Goal: Information Seeking & Learning: Learn about a topic

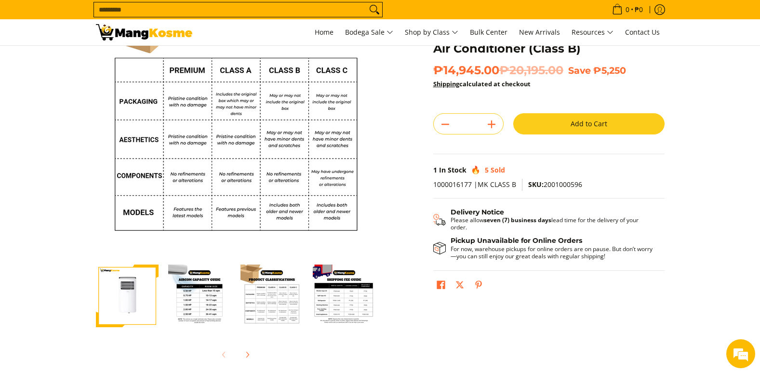
click at [232, 294] on div at bounding box center [199, 296] width 72 height 75
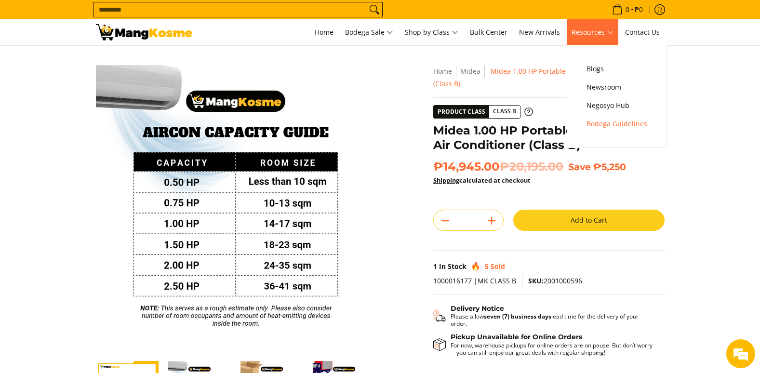
drag, startPoint x: 604, startPoint y: 122, endPoint x: 285, endPoint y: 373, distance: 405.8
click at [604, 122] on span "Bodega Guidelines" at bounding box center [617, 124] width 61 height 12
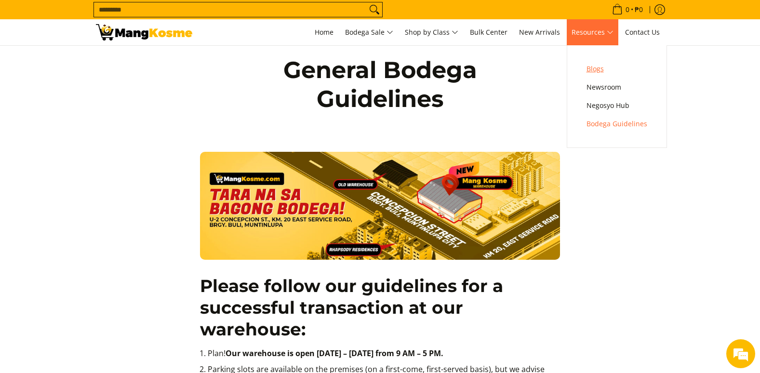
click at [593, 66] on span "Blogs" at bounding box center [617, 69] width 61 height 12
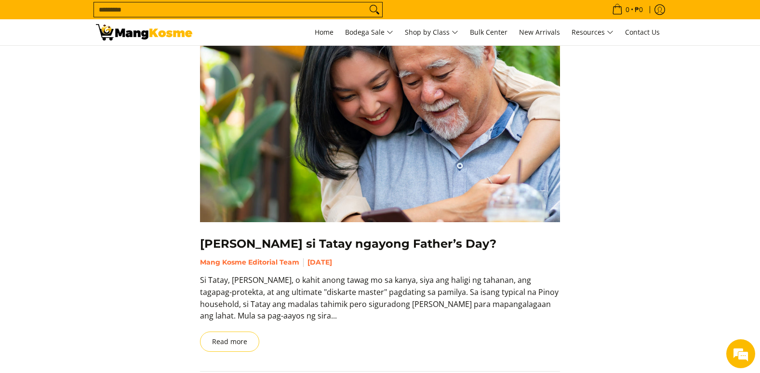
scroll to position [1350, 0]
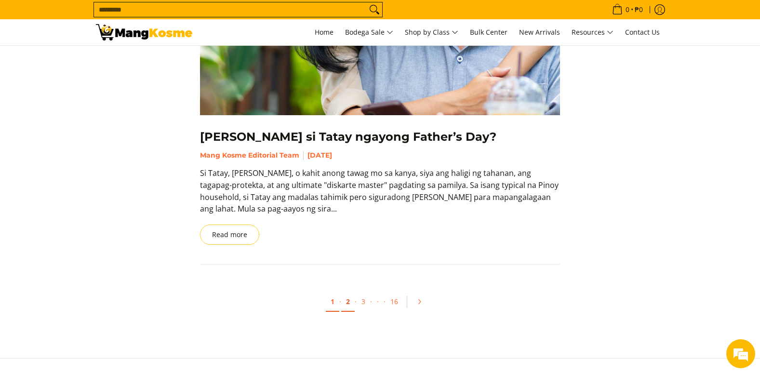
click at [346, 301] on link "2" at bounding box center [348, 302] width 14 height 20
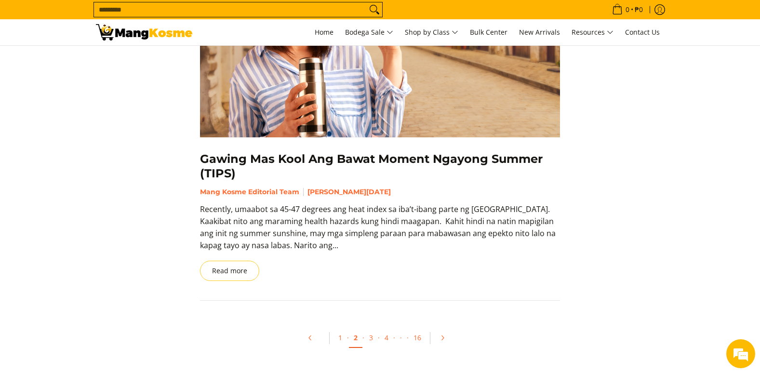
scroll to position [1447, 0]
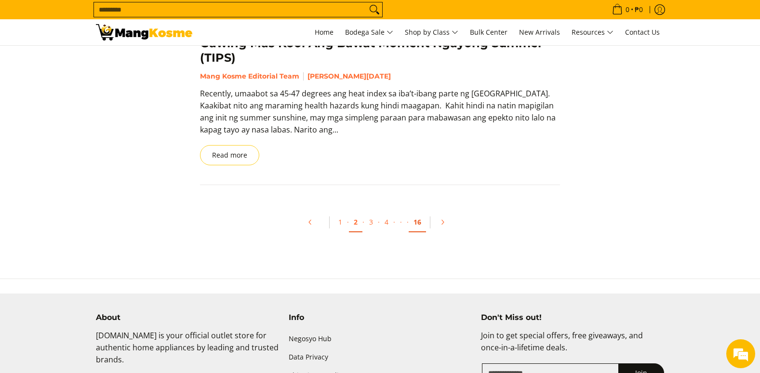
click at [421, 223] on link "16" at bounding box center [417, 223] width 17 height 20
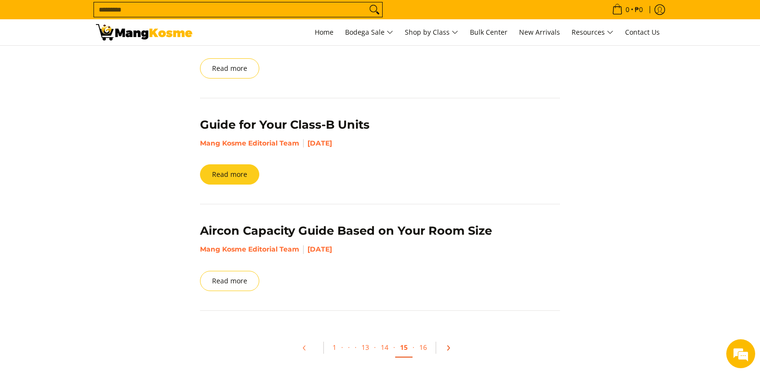
scroll to position [434, 0]
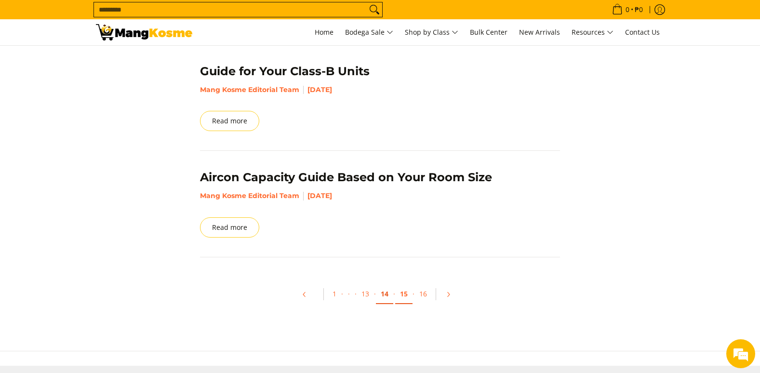
click at [383, 287] on link "14" at bounding box center [384, 294] width 17 height 20
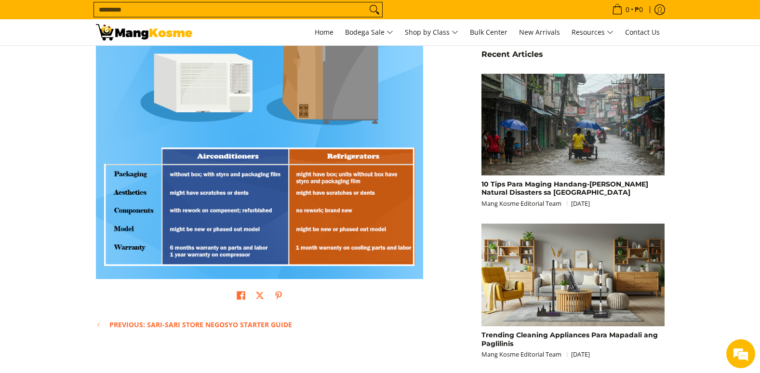
click at [0, 158] on html "Skip to Main Content Home Bodega Sale Shop by Class Bulk Center New Arrivals Re…" at bounding box center [380, 312] width 760 height 1107
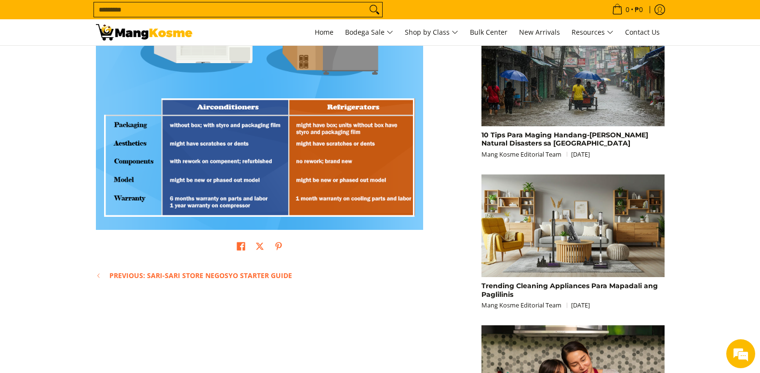
scroll to position [338, 0]
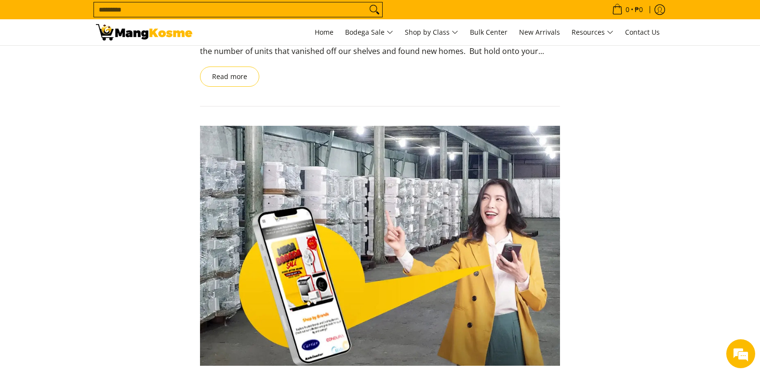
scroll to position [579, 0]
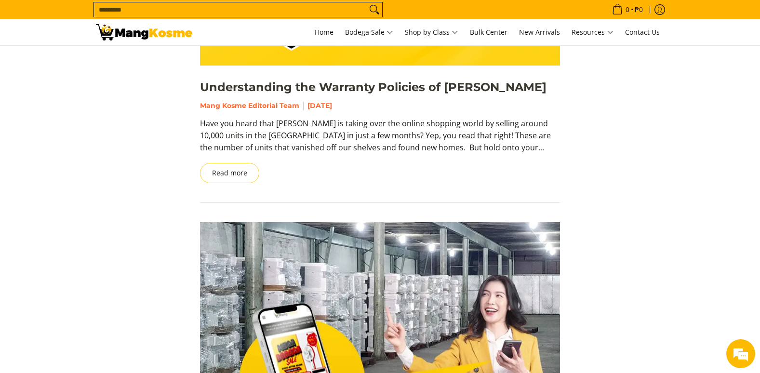
drag, startPoint x: 290, startPoint y: 109, endPoint x: 294, endPoint y: 88, distance: 21.1
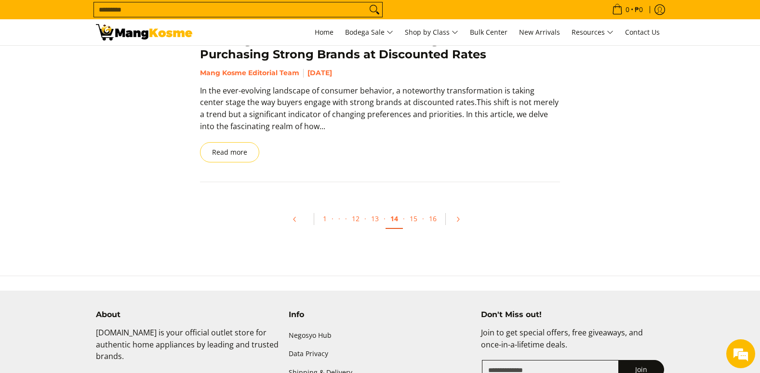
scroll to position [1447, 0]
click at [376, 222] on link "13" at bounding box center [374, 218] width 17 height 20
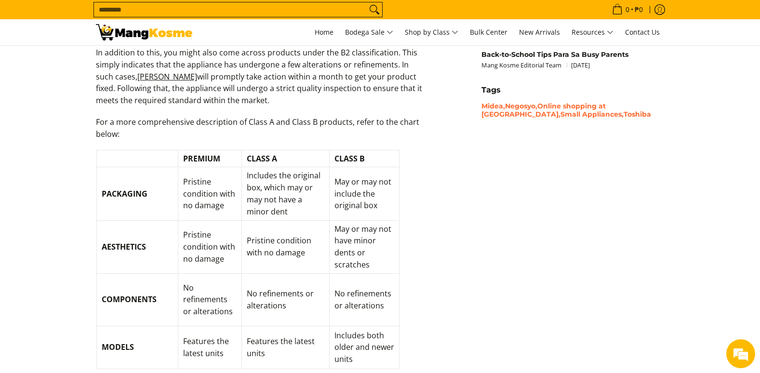
scroll to position [1254, 0]
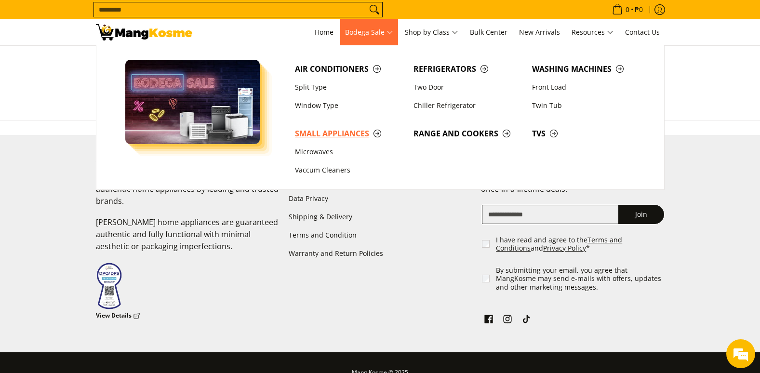
scroll to position [1135, 0]
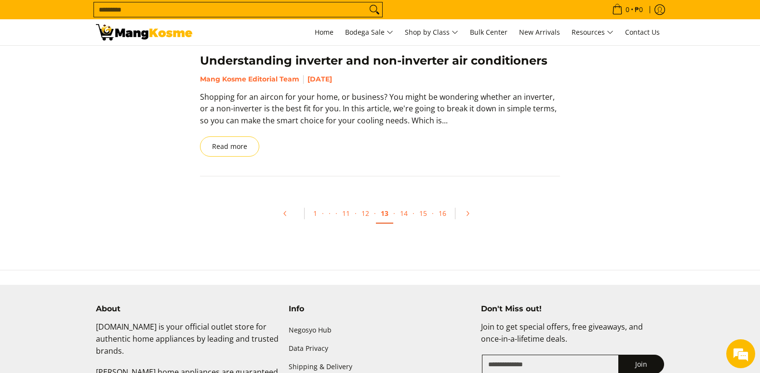
scroll to position [1543, 0]
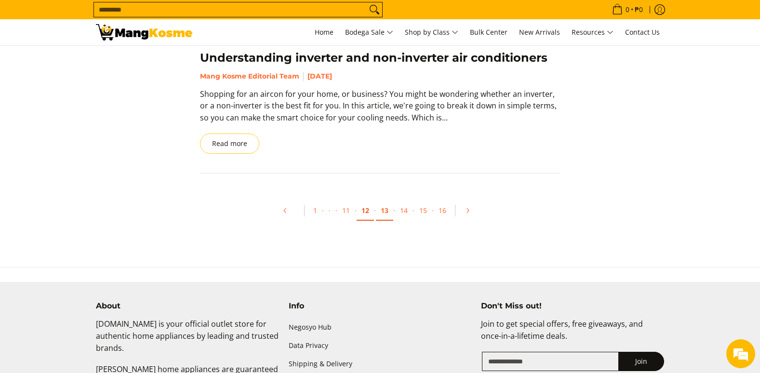
click at [367, 201] on link "12" at bounding box center [365, 211] width 17 height 20
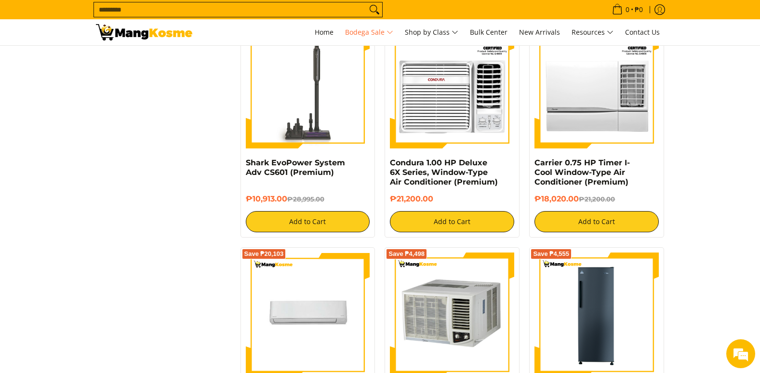
scroll to position [1879, 0]
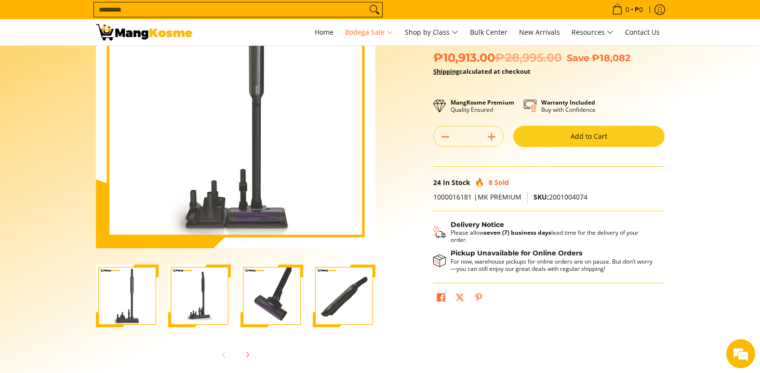
scroll to position [386, 0]
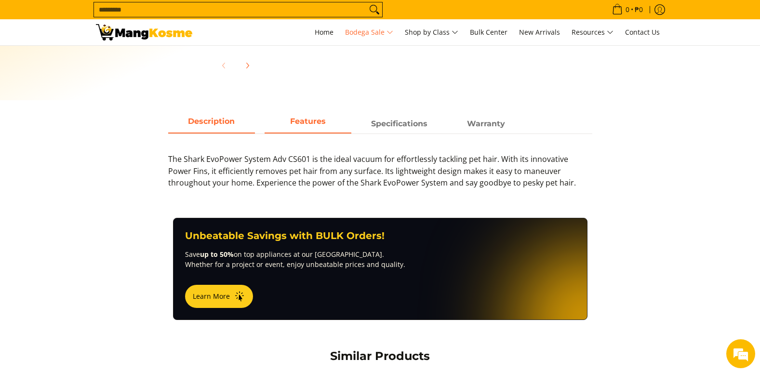
click at [316, 130] on span "Features" at bounding box center [308, 123] width 87 height 17
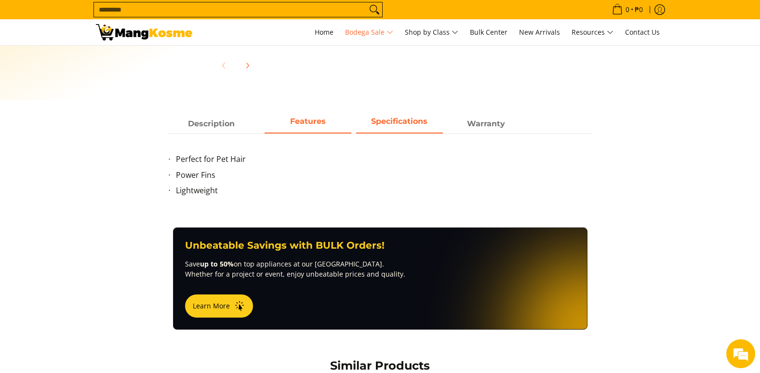
click at [412, 130] on span "Specifications" at bounding box center [399, 123] width 87 height 17
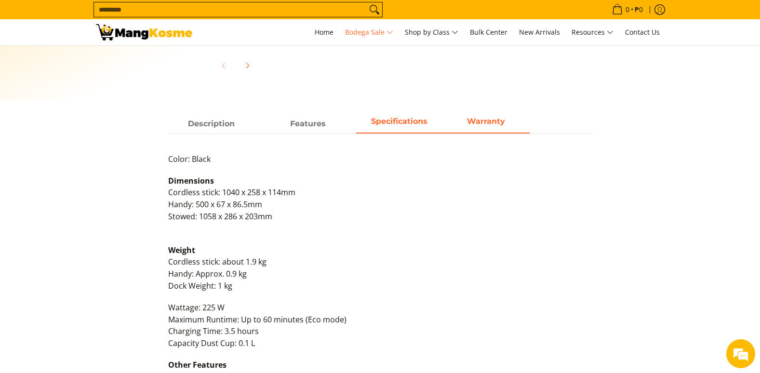
click at [484, 131] on span "Warranty" at bounding box center [486, 123] width 87 height 17
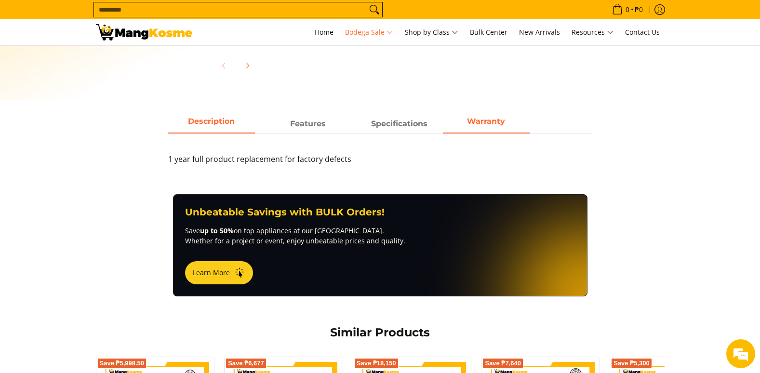
click at [198, 116] on span "Description" at bounding box center [211, 123] width 87 height 17
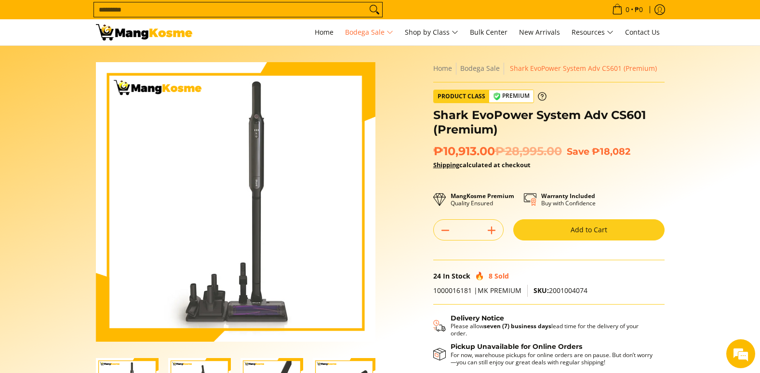
scroll to position [0, 0]
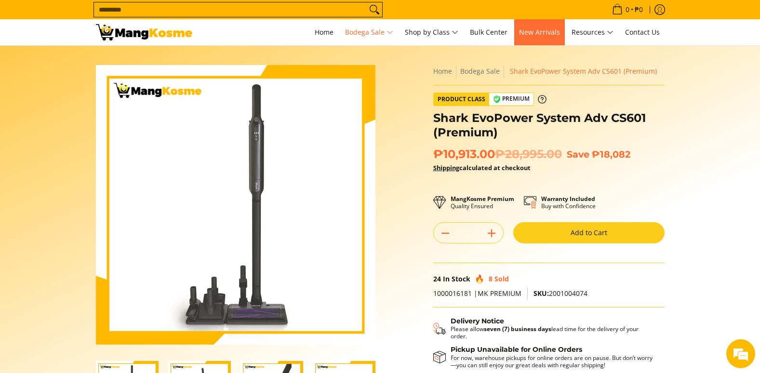
click at [557, 34] on span "New Arrivals" at bounding box center [539, 31] width 41 height 9
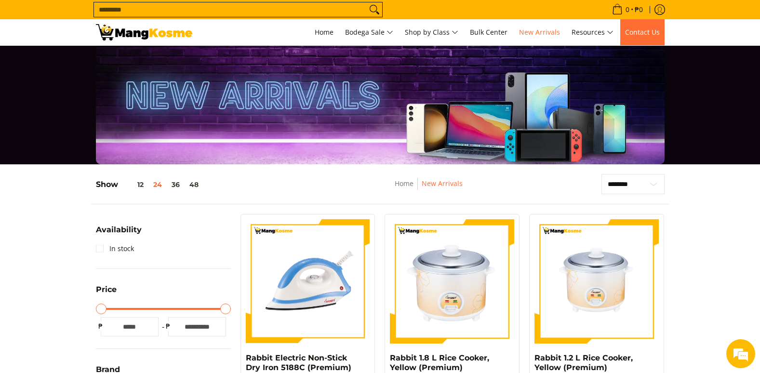
click at [630, 33] on span "Contact Us" at bounding box center [642, 31] width 35 height 9
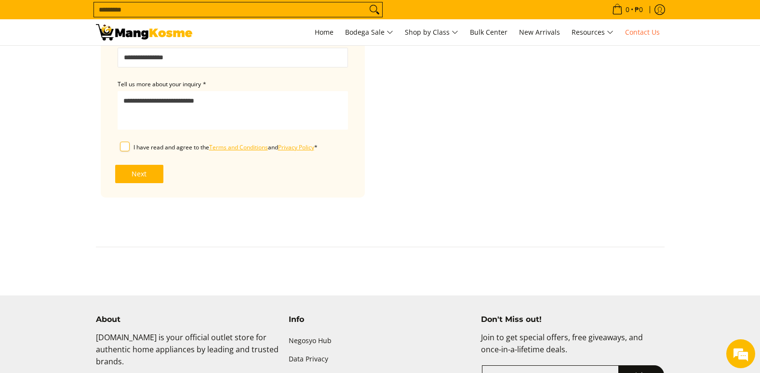
scroll to position [434, 0]
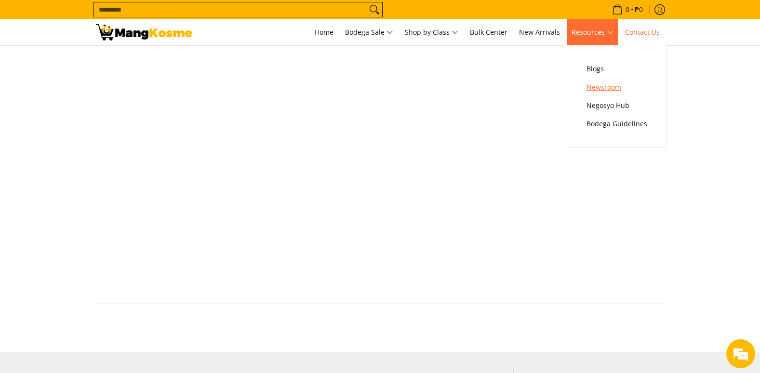
click at [596, 87] on span "Newsroom" at bounding box center [617, 87] width 61 height 12
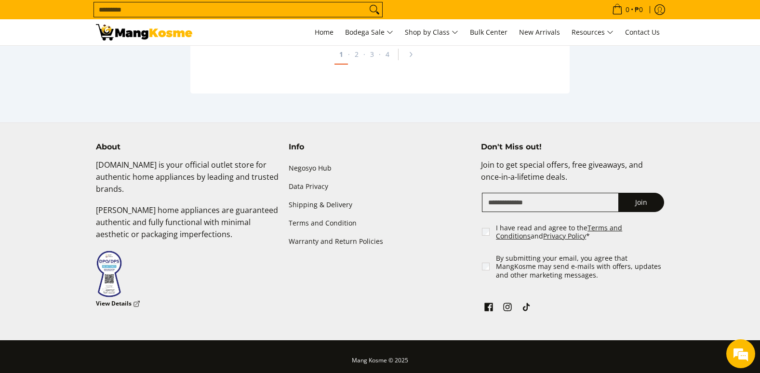
scroll to position [1977, 0]
click at [362, 59] on link "2" at bounding box center [357, 54] width 14 height 20
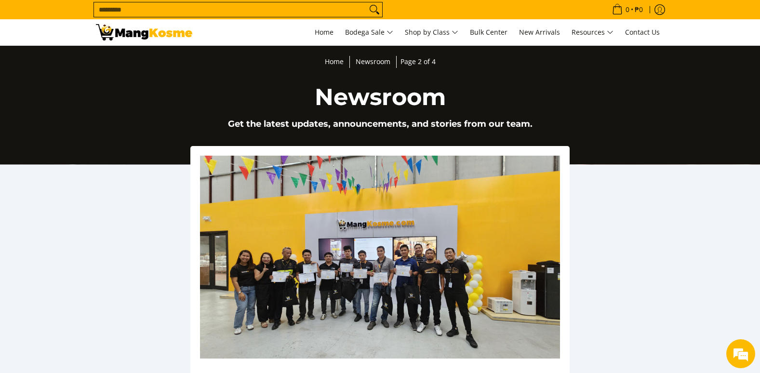
drag, startPoint x: 0, startPoint y: 0, endPoint x: 342, endPoint y: 235, distance: 415.1
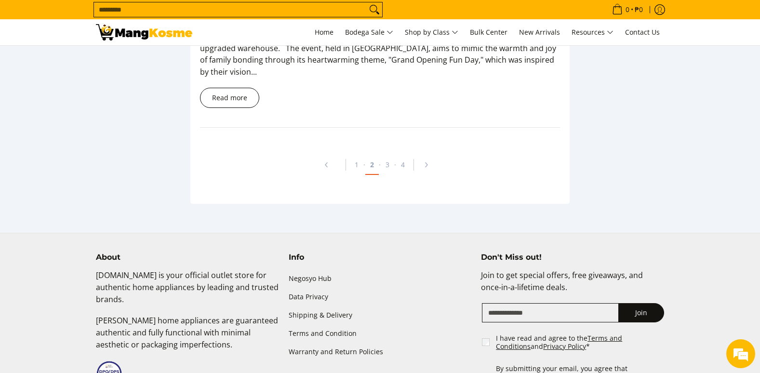
scroll to position [1639, 0]
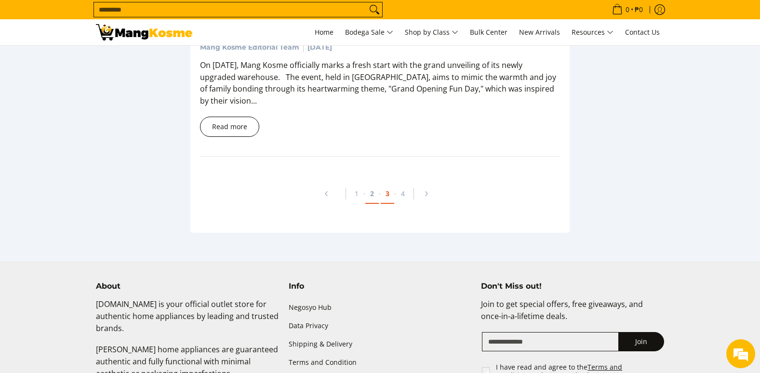
click at [384, 184] on link "3" at bounding box center [388, 194] width 14 height 20
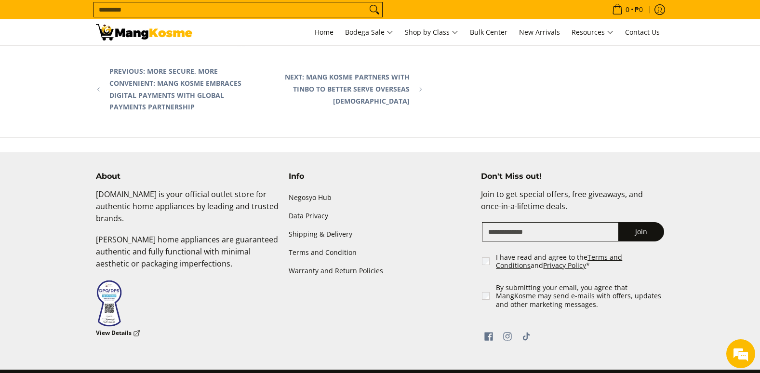
scroll to position [3166, 0]
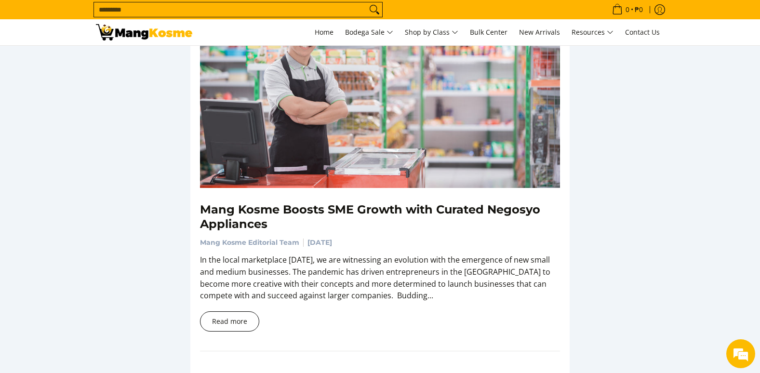
scroll to position [1591, 0]
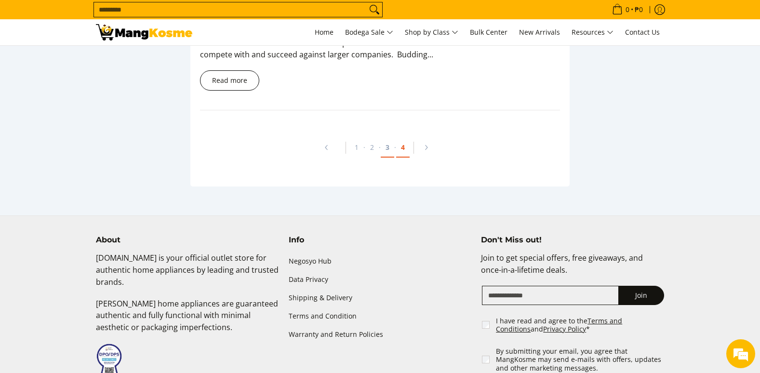
click at [398, 151] on link "4" at bounding box center [403, 148] width 14 height 20
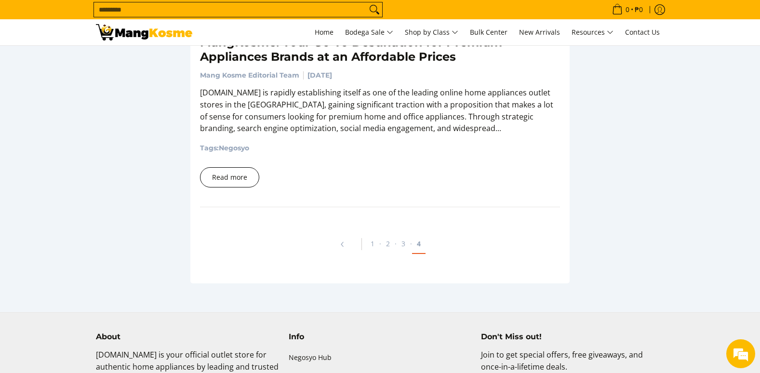
scroll to position [675, 0]
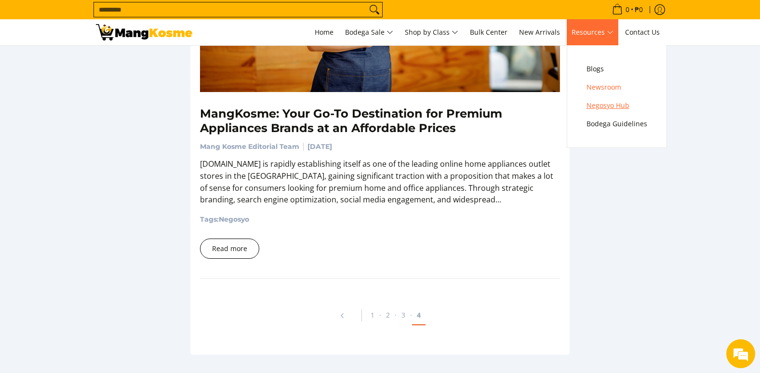
click at [607, 102] on span "Negosyo Hub" at bounding box center [617, 106] width 61 height 12
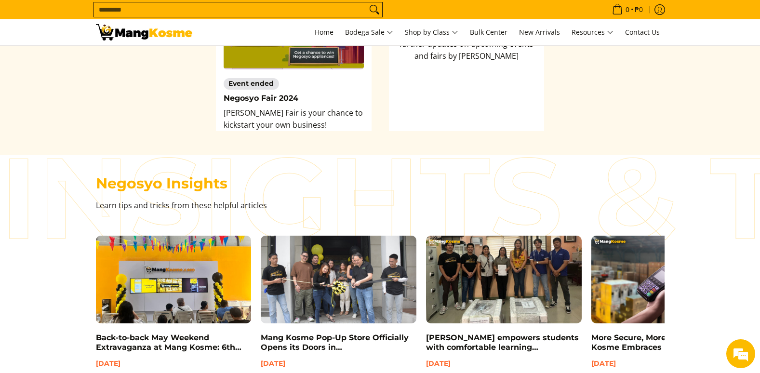
scroll to position [1679, 0]
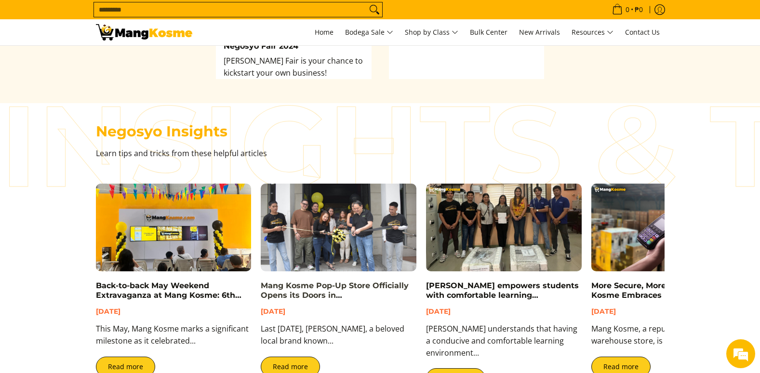
click at [392, 288] on link "Mang Kosme Pop-Up Store Officially Opens its Doors in [GEOGRAPHIC_DATA]" at bounding box center [335, 295] width 148 height 28
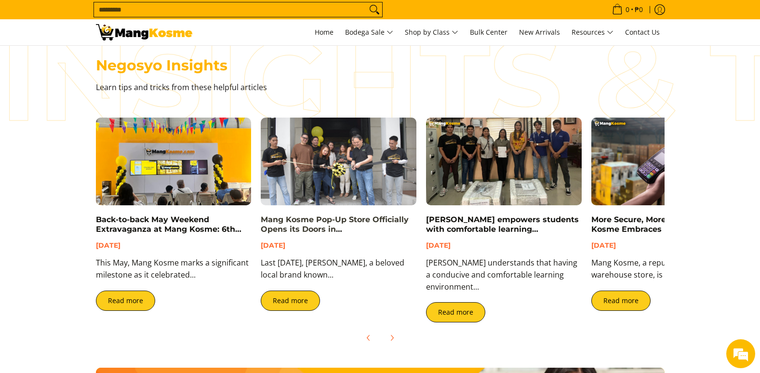
scroll to position [1950, 0]
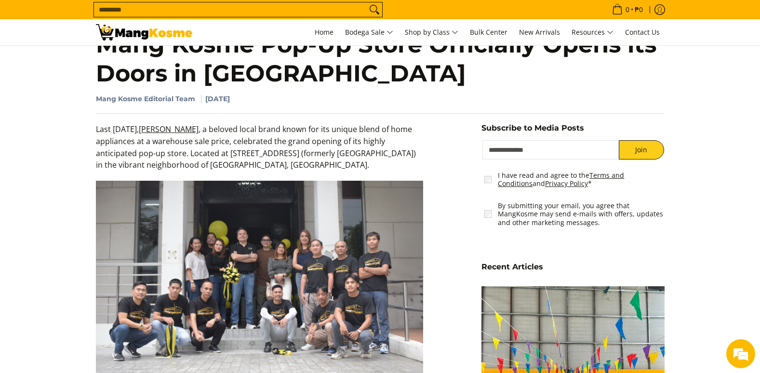
scroll to position [530, 0]
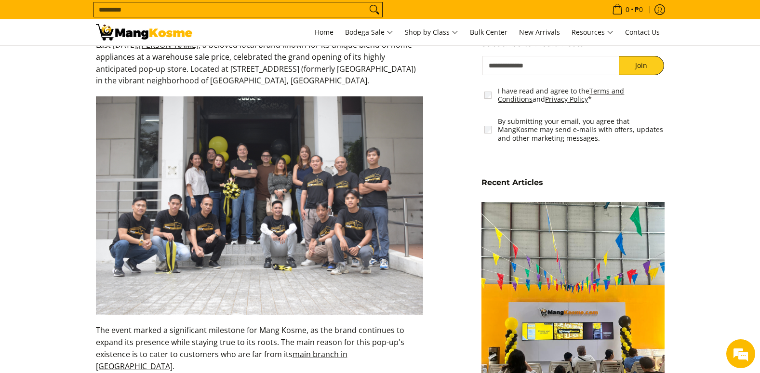
drag, startPoint x: 394, startPoint y: 284, endPoint x: 2, endPoint y: 199, distance: 400.7
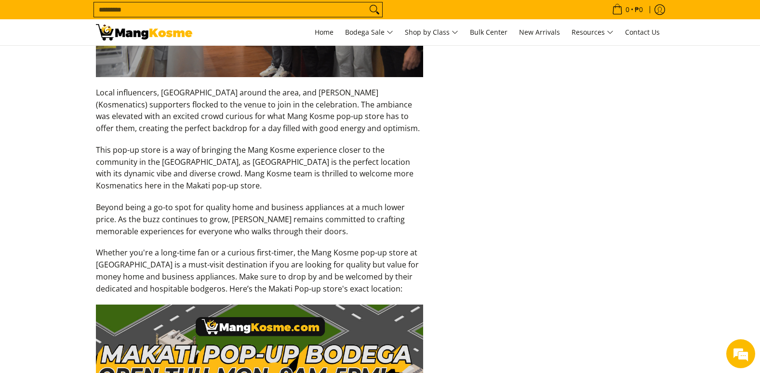
scroll to position [1543, 0]
